Goal: Navigation & Orientation: Find specific page/section

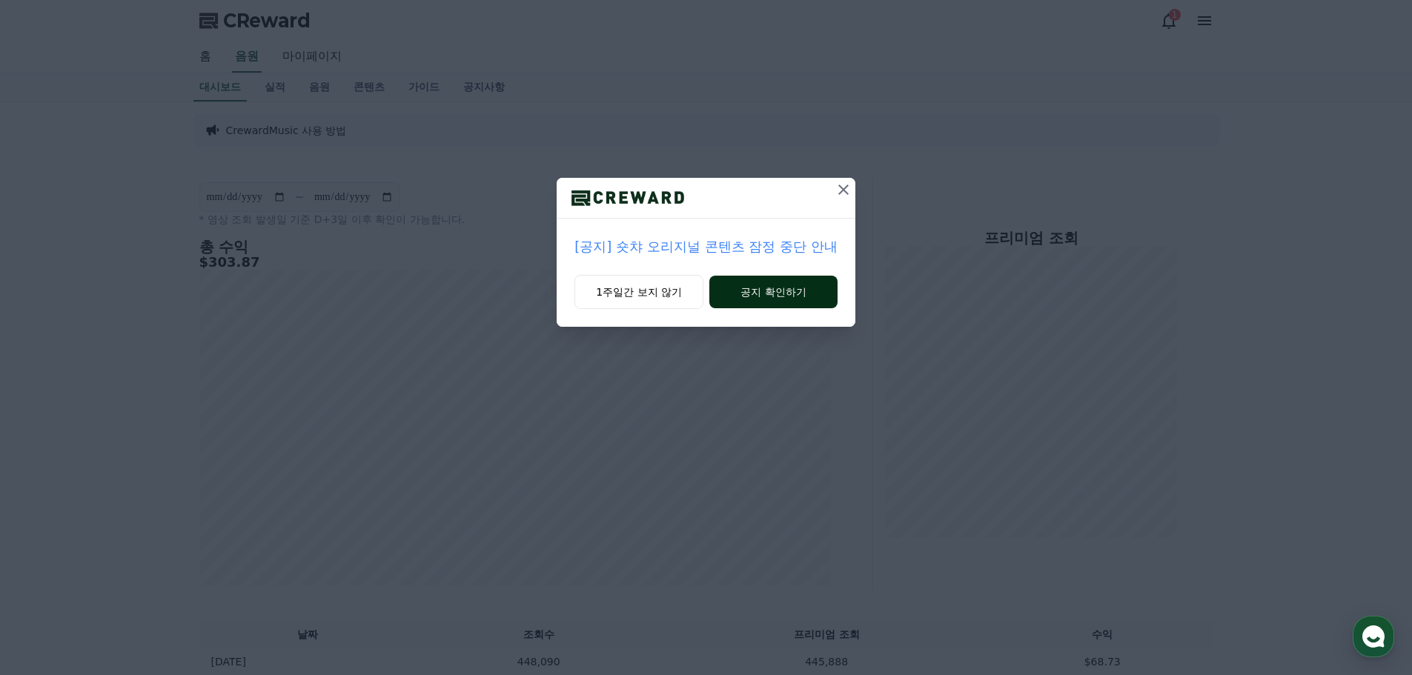
click at [770, 288] on button "공지 확인하기" at bounding box center [774, 292] width 128 height 33
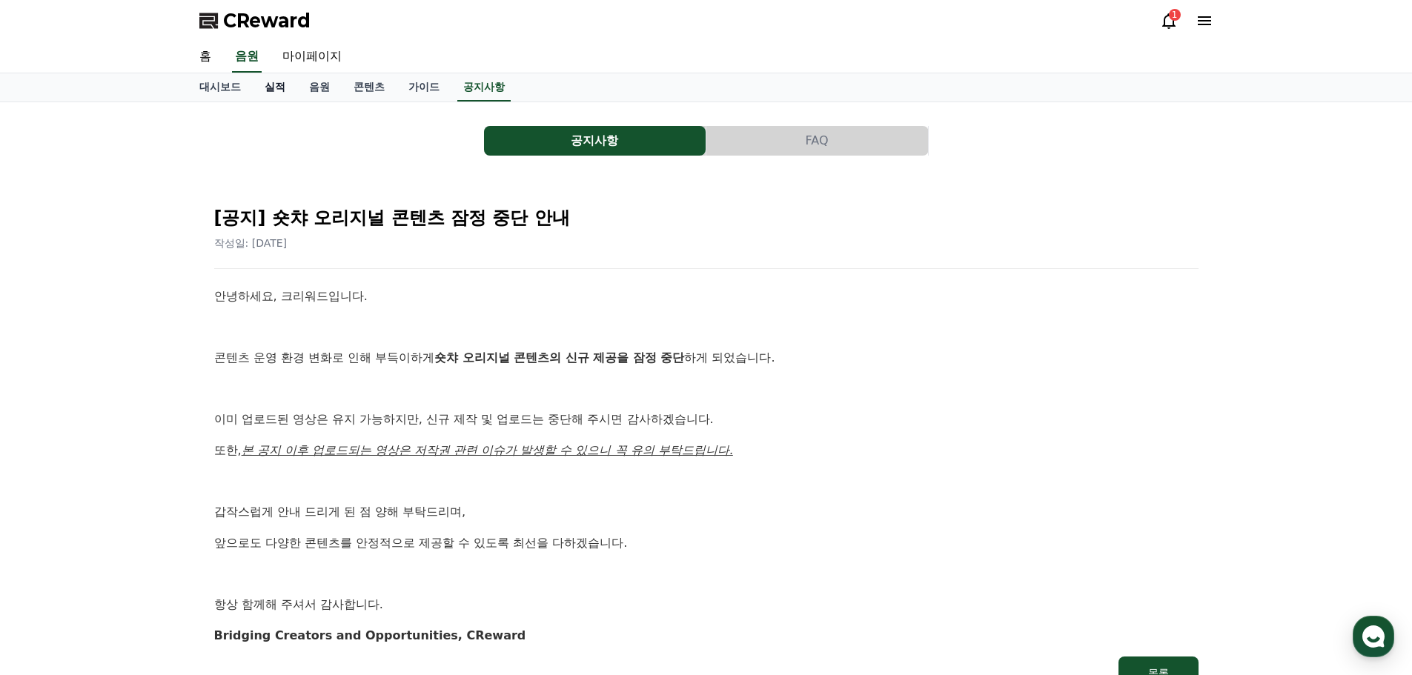
click at [290, 93] on link "실적" at bounding box center [275, 87] width 44 height 28
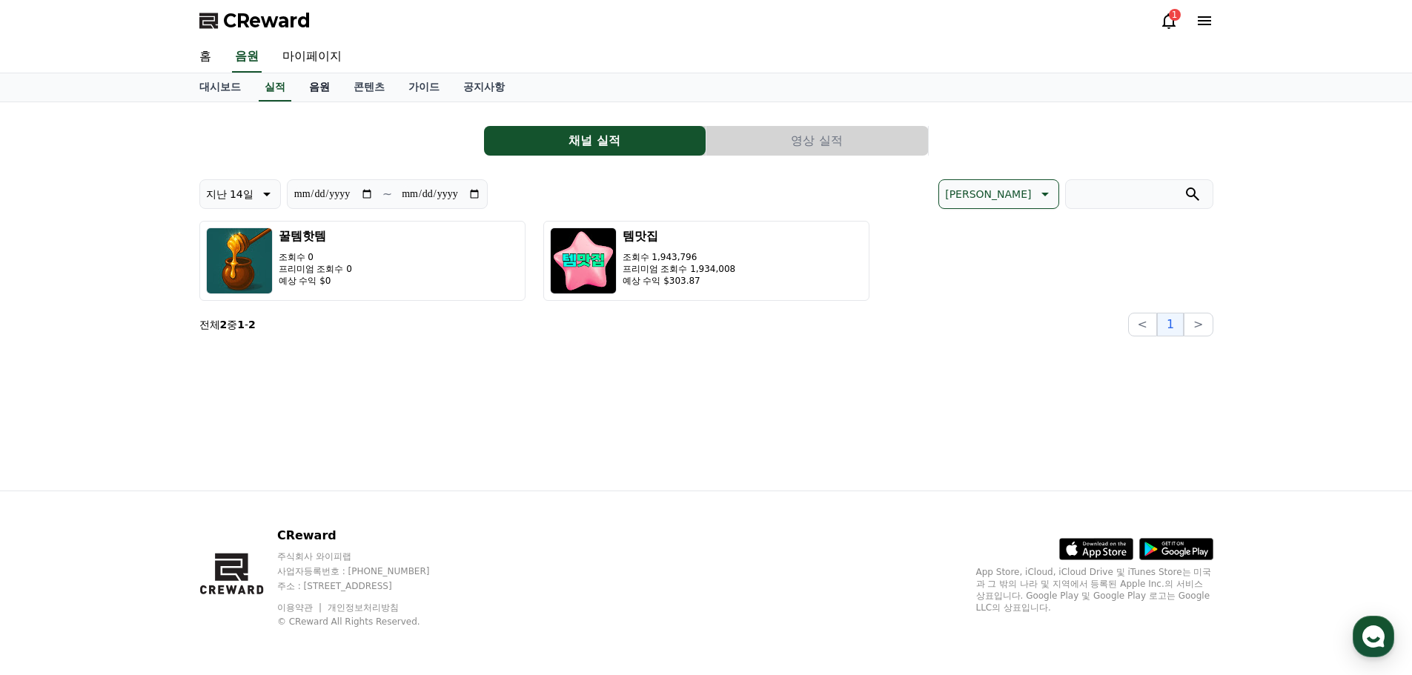
click at [317, 90] on link "음원" at bounding box center [319, 87] width 44 height 28
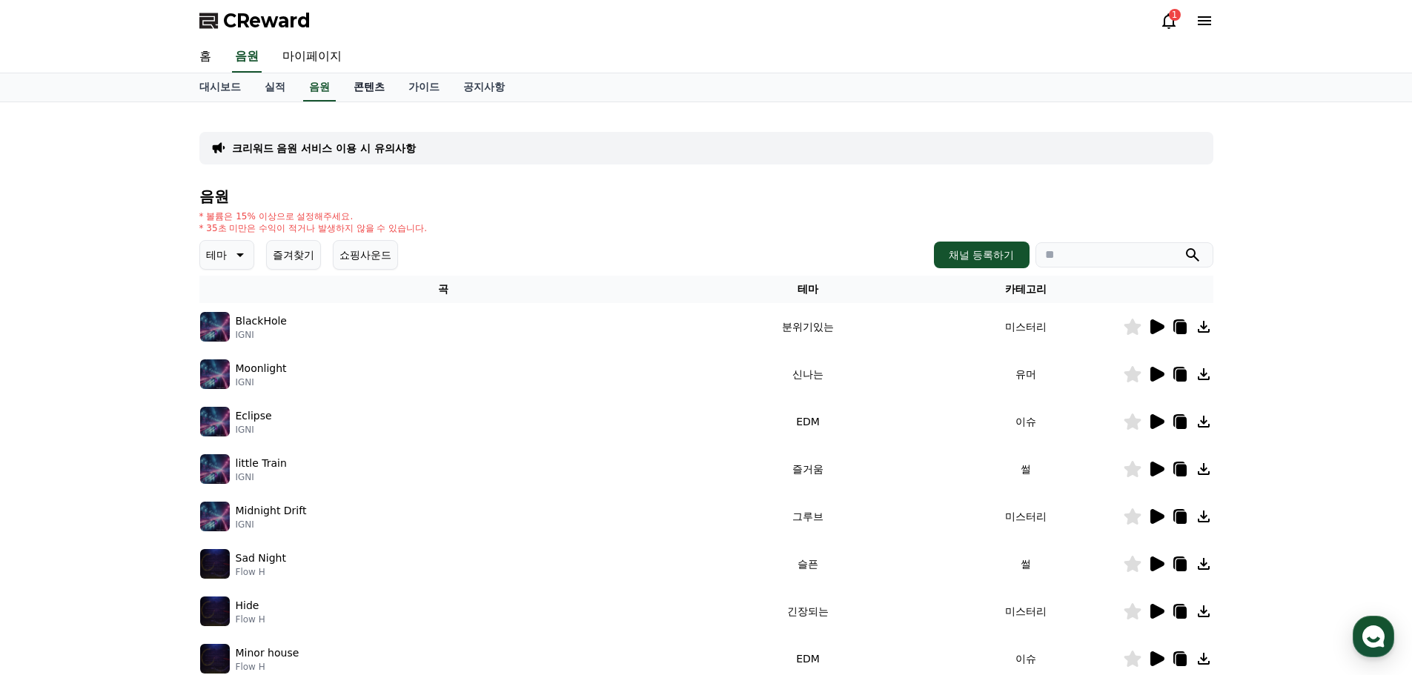
click at [363, 86] on link "콘텐츠" at bounding box center [369, 87] width 55 height 28
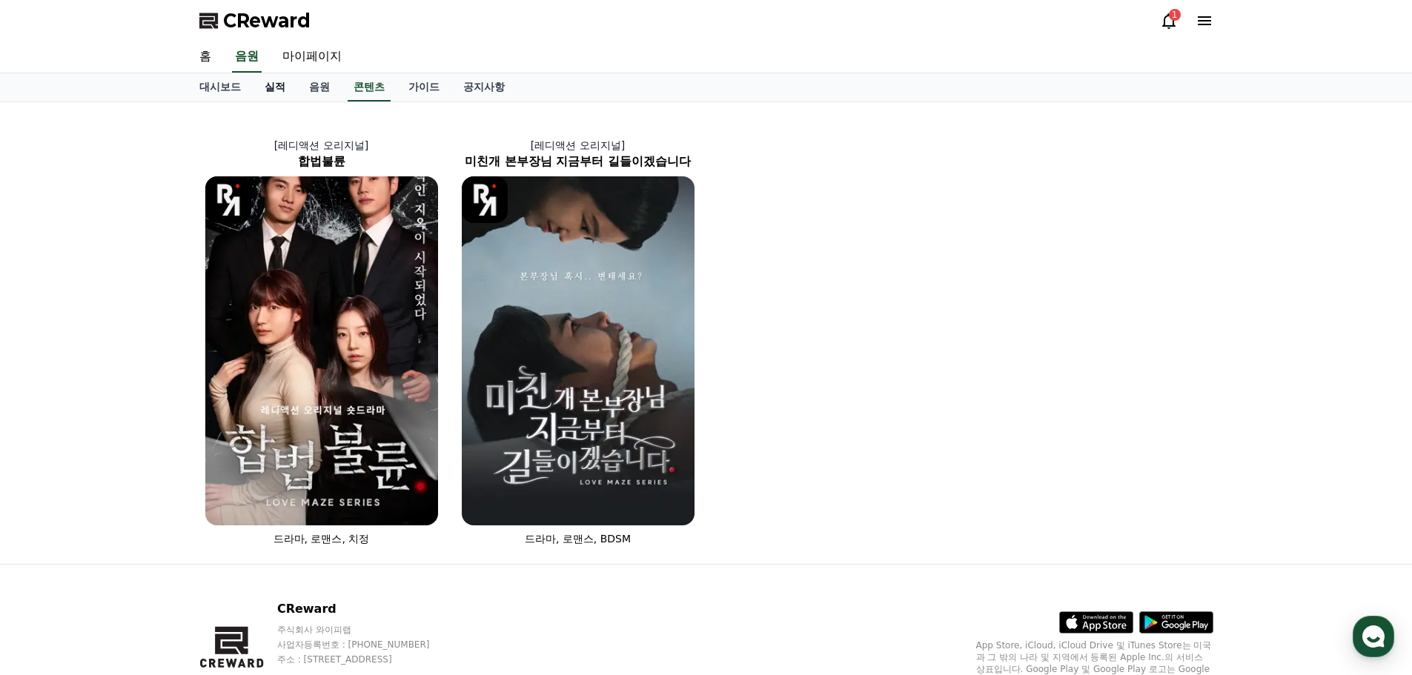
click at [284, 80] on link "실적" at bounding box center [275, 87] width 44 height 28
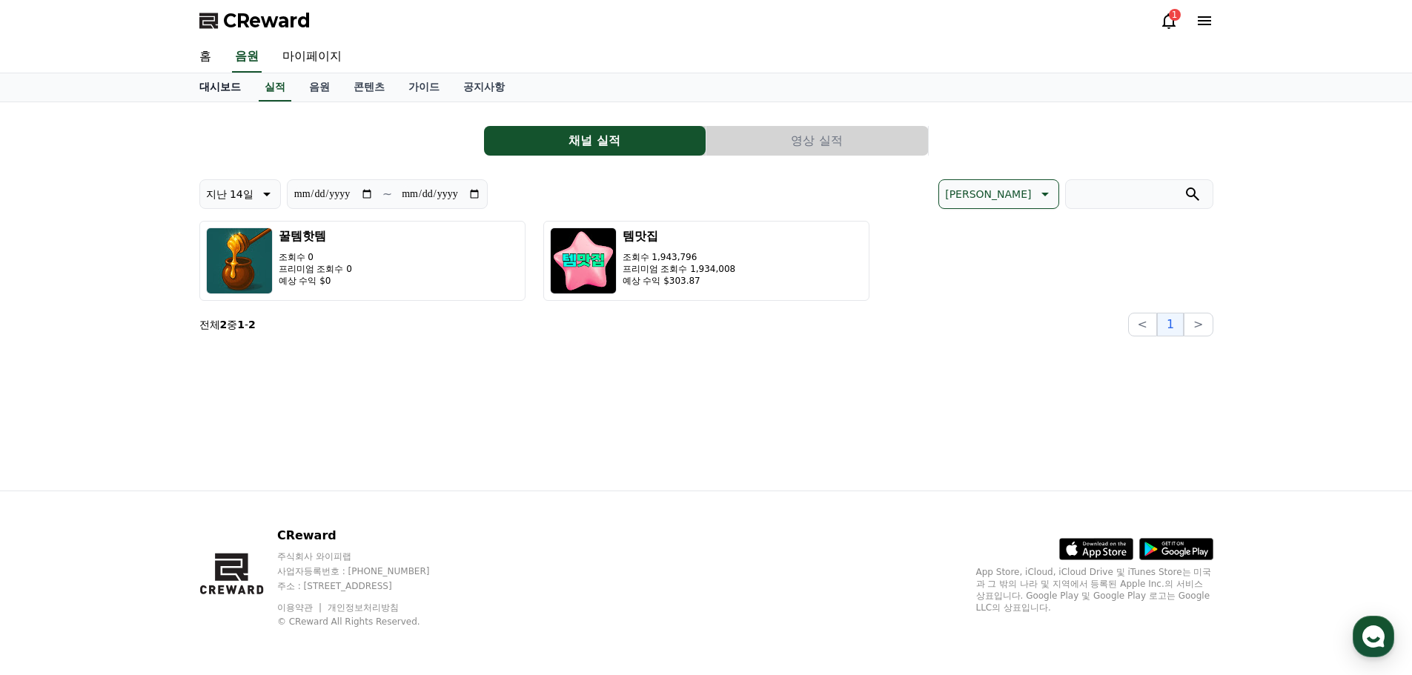
click at [222, 86] on link "대시보드" at bounding box center [220, 87] width 65 height 28
